Goal: Task Accomplishment & Management: Complete application form

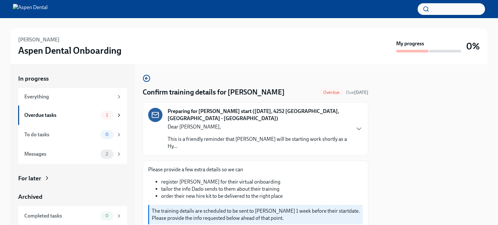
scroll to position [141, 0]
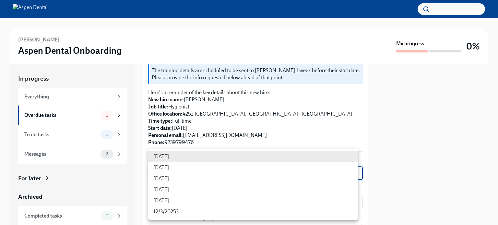
click at [350, 174] on body "[PERSON_NAME] Aspen Dental Onboarding My progress 0% In progress Everything Ove…" at bounding box center [249, 112] width 498 height 225
click at [221, 167] on li "[DATE]" at bounding box center [253, 167] width 210 height 11
type input "3nUBSyPo1"
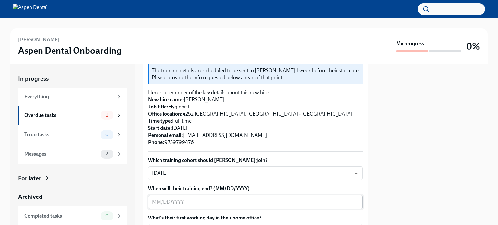
click at [354, 202] on div "x ​" at bounding box center [255, 202] width 215 height 14
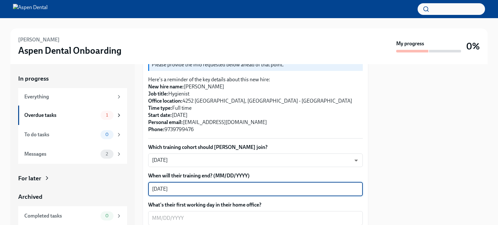
scroll to position [167, 0]
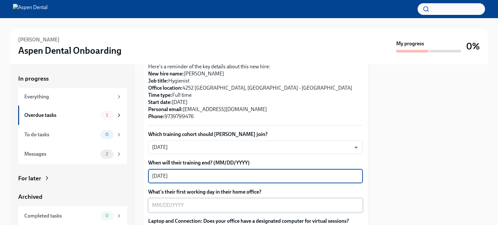
type textarea "[DATE]"
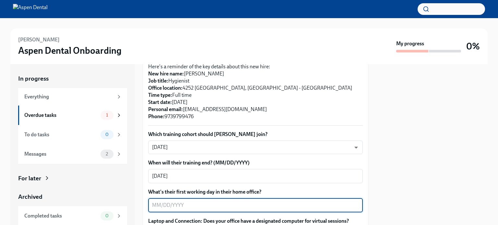
click at [340, 202] on textarea "What's their first working day in their home office?" at bounding box center [255, 206] width 207 height 8
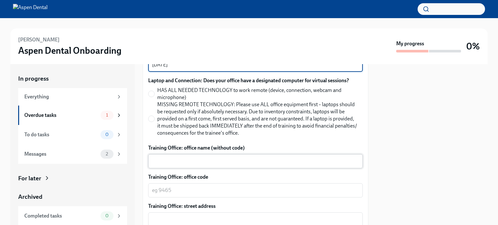
type textarea "[DATE]"
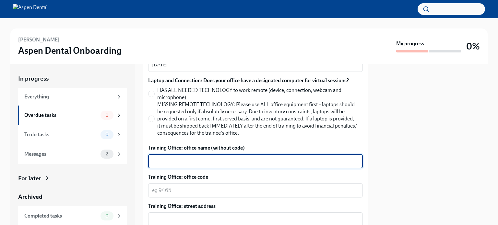
click at [189, 159] on textarea "Training Office: office name (without code)" at bounding box center [255, 162] width 207 height 8
type textarea "[GEOGRAPHIC_DATA] [US_STATE]"
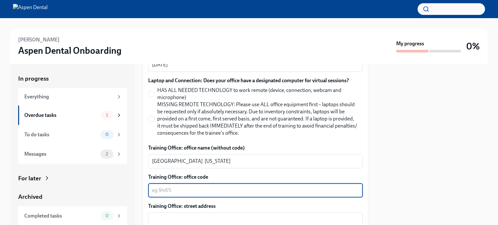
click at [157, 193] on textarea "Training Office: office code" at bounding box center [255, 191] width 207 height 8
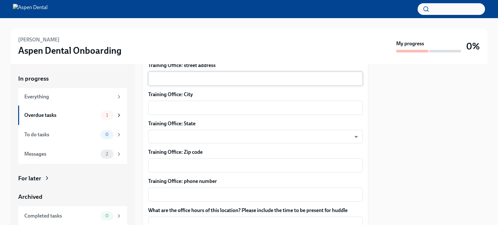
type textarea "4239"
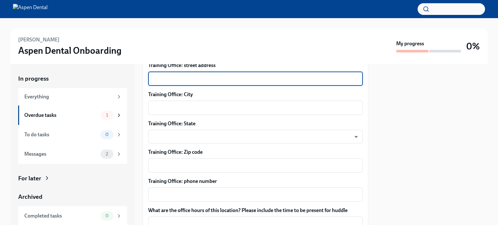
click at [251, 77] on textarea "Training Office: street address" at bounding box center [255, 79] width 207 height 8
click at [213, 76] on textarea "NJ [GEOGRAPHIC_DATA]" at bounding box center [255, 79] width 207 height 8
type textarea "NJ 35"
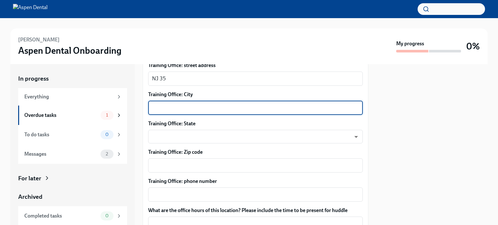
click at [161, 110] on textarea "Training Office: City" at bounding box center [255, 108] width 207 height 8
type textarea "[GEOGRAPHIC_DATA]"
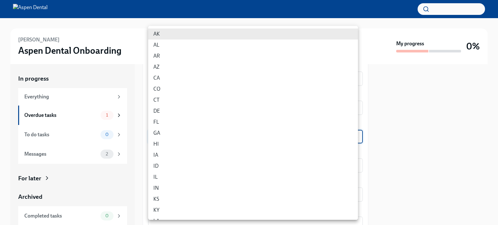
click at [353, 136] on body "[PERSON_NAME] Aspen Dental Onboarding My progress 0% In progress Everything Ove…" at bounding box center [249, 112] width 498 height 225
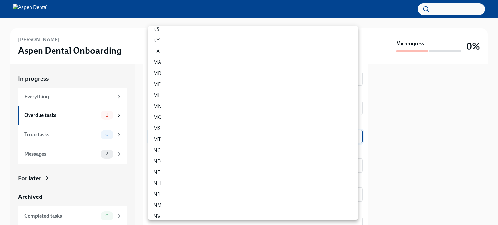
click at [176, 194] on li "NJ" at bounding box center [253, 194] width 210 height 11
type input "hGT0hvnfI"
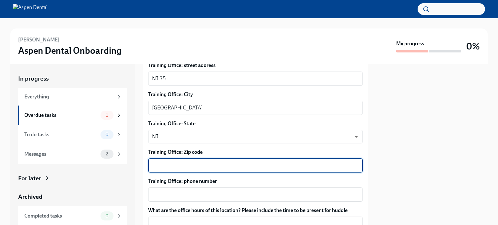
click at [188, 164] on textarea "Training Office: Zip code" at bounding box center [255, 166] width 207 height 8
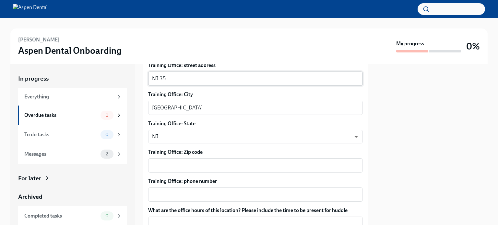
click at [149, 77] on div "NJ 35 x ​" at bounding box center [255, 79] width 215 height 14
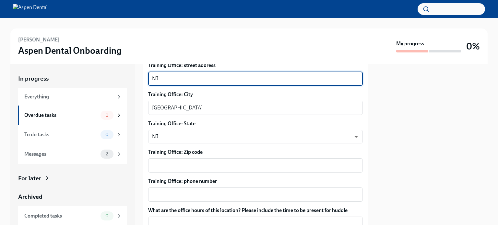
type textarea "N"
type textarea "922 NJ 35"
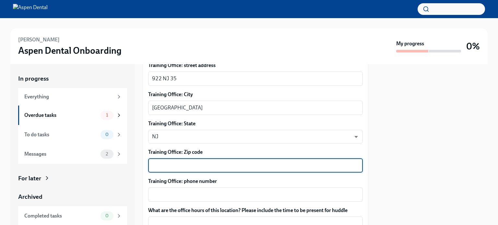
click at [164, 165] on textarea "Training Office: Zip code" at bounding box center [255, 166] width 207 height 8
type textarea "07712"
click at [160, 193] on textarea "Training Office: phone number" at bounding box center [255, 195] width 207 height 8
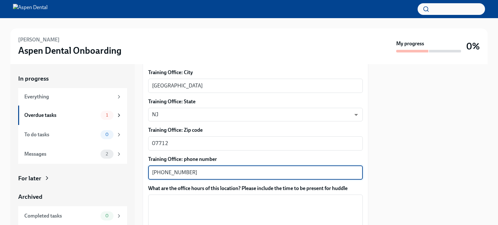
scroll to position [474, 0]
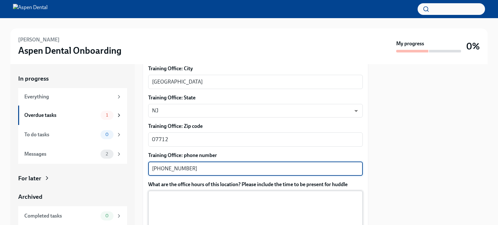
type textarea "[PHONE_NUMBER]"
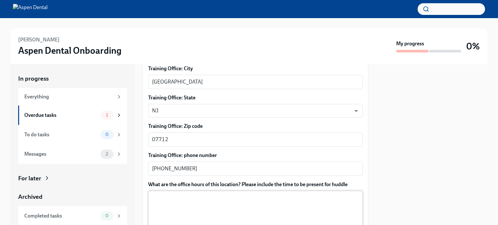
click at [168, 193] on div "x ​" at bounding box center [255, 210] width 215 height 38
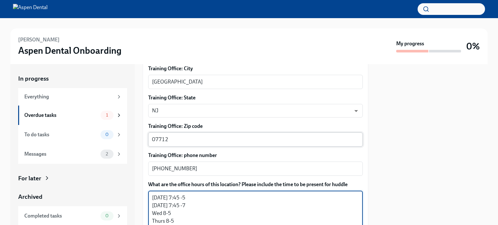
scroll to position [481, 0]
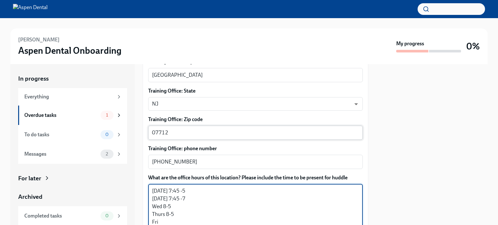
type textarea "[DATE] 7:45 -5 [DATE] 7:45 -7 Wed 8-5 Thurs 8-5 Fri"
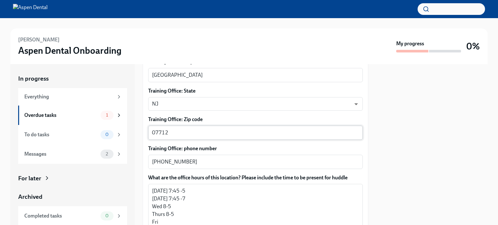
click at [182, 146] on label "Training Office: phone number" at bounding box center [255, 148] width 215 height 7
click at [182, 158] on textarea "[PHONE_NUMBER]" at bounding box center [255, 162] width 207 height 8
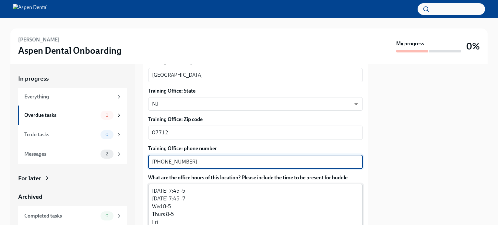
type textarea "[PHONE_NUMBER]"
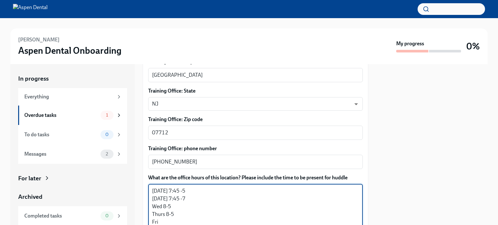
click at [167, 221] on textarea "[DATE] 7:45 -5 [DATE] 7:45 -7 Wed 8-5 Thurs 8-5 Fri" at bounding box center [255, 206] width 207 height 39
click at [163, 221] on textarea "[DATE] 7:45 -5 [DATE] 7:45 -7 Wed 8-5 Thurs 7:45-5 Fri" at bounding box center [255, 206] width 207 height 39
click at [175, 202] on textarea "[DATE] 7:45 -5 [DATE] 7:45 -7 Wed 8-5 Thurs 7:45-5 Fri 7:45-1" at bounding box center [255, 206] width 207 height 39
click at [172, 204] on textarea "[DATE] 7:45 -5 [DATE] 7:45 -7 Wed 8-5 Thurs 7:45-5 Fri 7:45-1" at bounding box center [255, 206] width 207 height 39
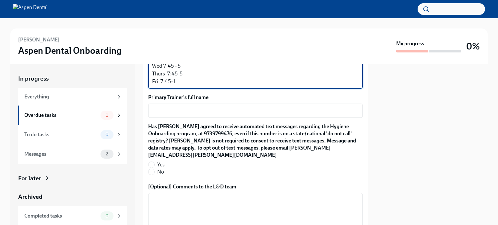
type textarea "[DATE] 7:45 -5 [DATE] 7:45 -7 Wed 7:45 - 5 Thurs 7:45-5 Fri 7:45-1"
click at [161, 161] on span "Yes" at bounding box center [160, 164] width 7 height 7
click at [154, 162] on input "Yes" at bounding box center [151, 165] width 6 height 6
radio input "true"
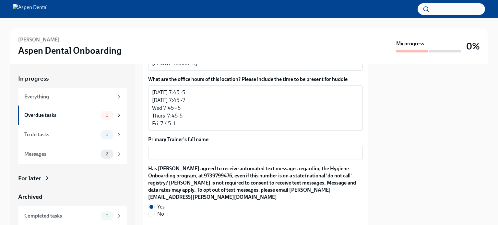
scroll to position [567, 0]
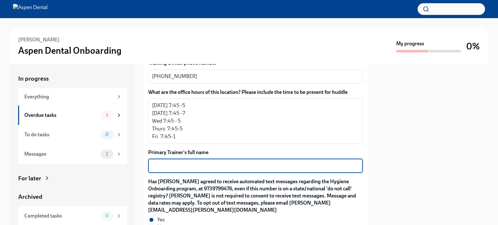
click at [169, 168] on textarea "Primary Trainer's full name" at bounding box center [255, 166] width 207 height 8
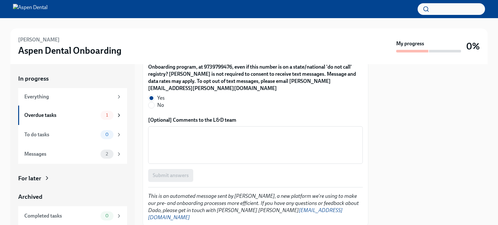
scroll to position [692, 0]
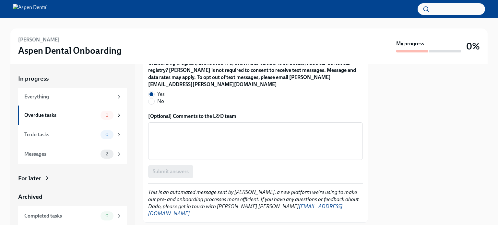
type textarea "[PERSON_NAME]"
click at [170, 165] on div "Submit answers" at bounding box center [255, 171] width 215 height 13
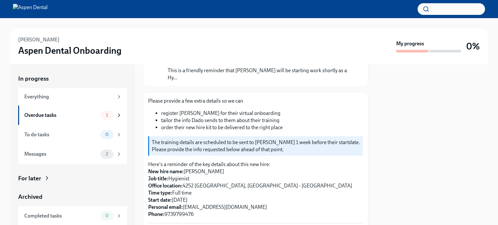
scroll to position [61, 0]
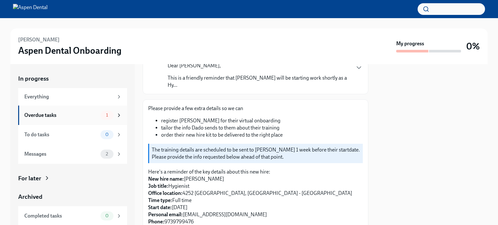
click at [116, 117] on icon at bounding box center [119, 115] width 6 height 6
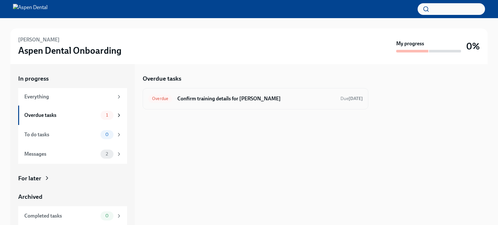
click at [162, 98] on span "Overdue" at bounding box center [160, 98] width 24 height 5
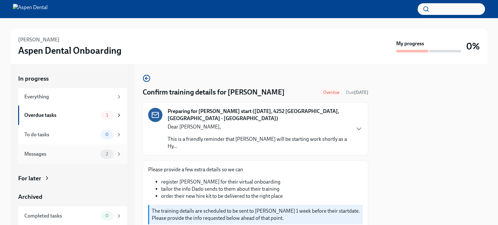
click at [118, 155] on icon at bounding box center [119, 154] width 2 height 3
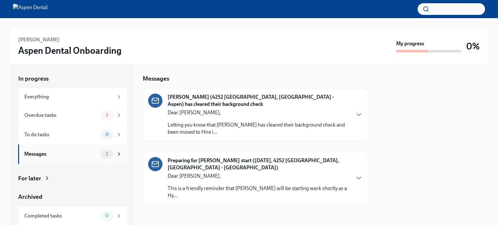
click at [102, 153] on span "2" at bounding box center [107, 154] width 10 height 5
